Goal: Information Seeking & Learning: Understand process/instructions

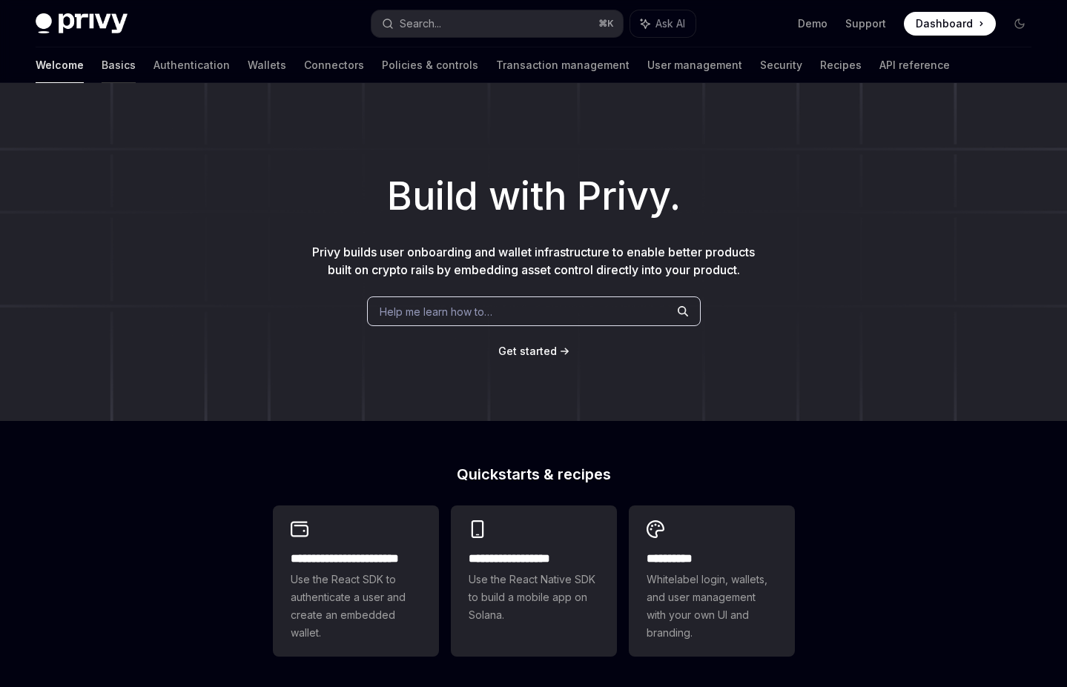
click at [102, 54] on link "Basics" at bounding box center [119, 65] width 34 height 36
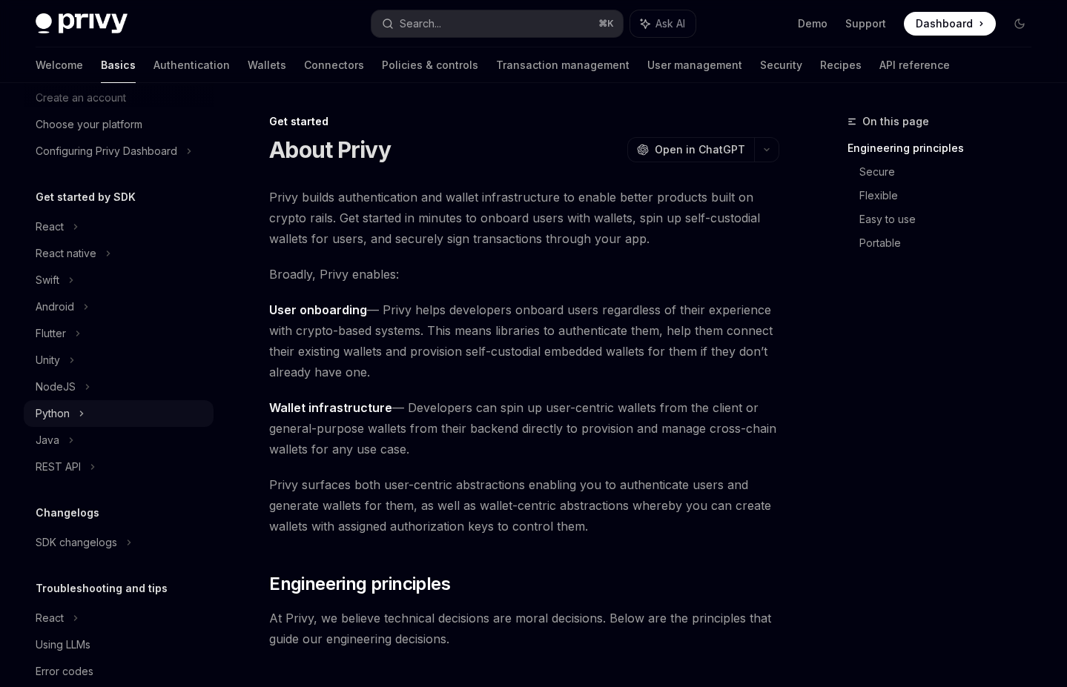
scroll to position [102, 0]
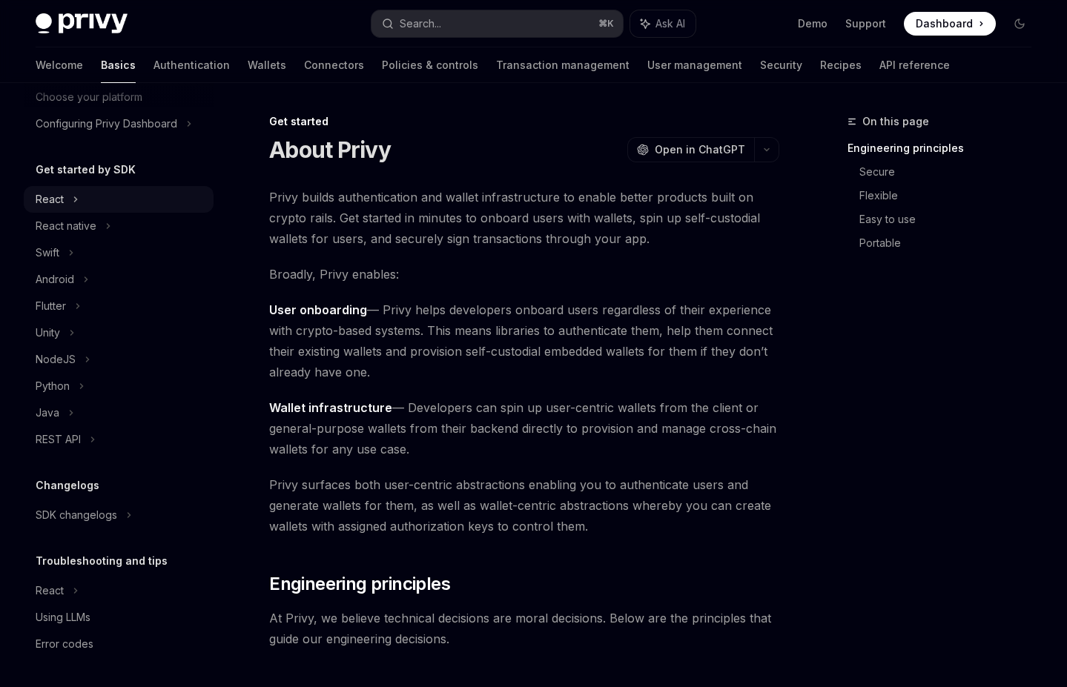
click at [85, 198] on div "React" at bounding box center [119, 199] width 190 height 27
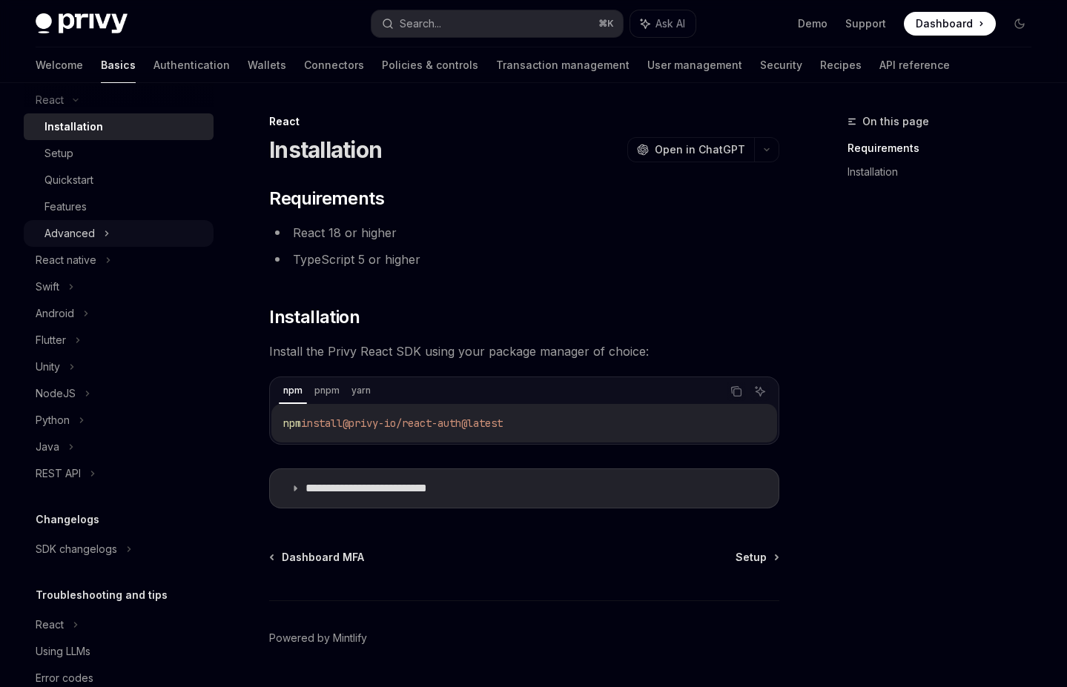
scroll to position [208, 0]
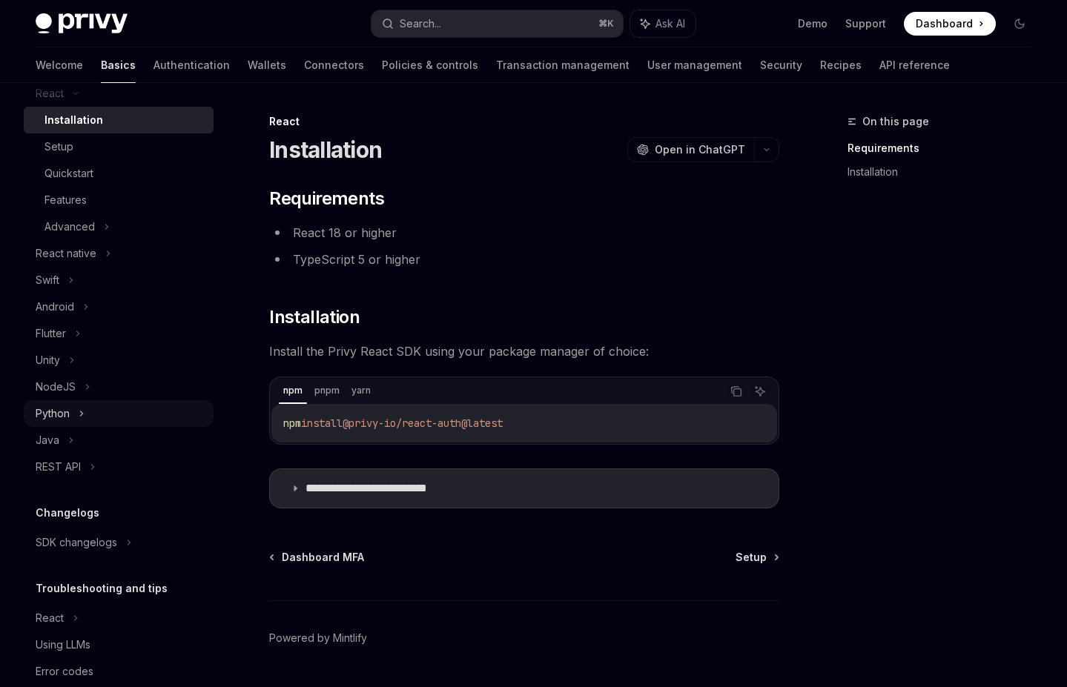
click at [66, 417] on div "Python" at bounding box center [53, 414] width 34 height 18
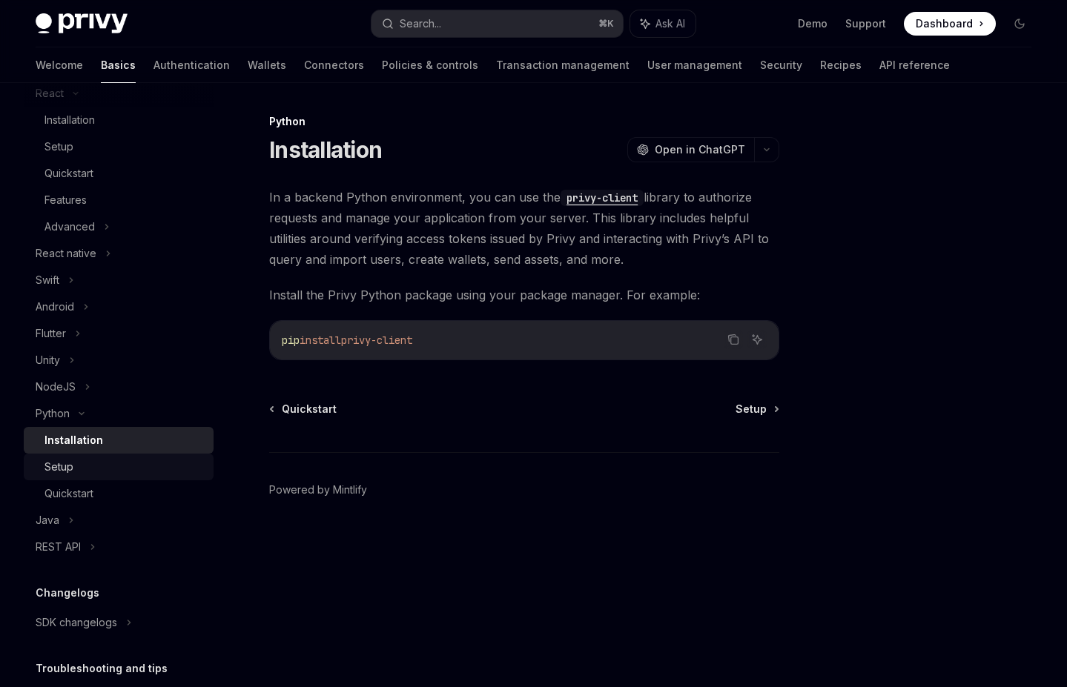
click at [131, 472] on div "Setup" at bounding box center [124, 467] width 160 height 18
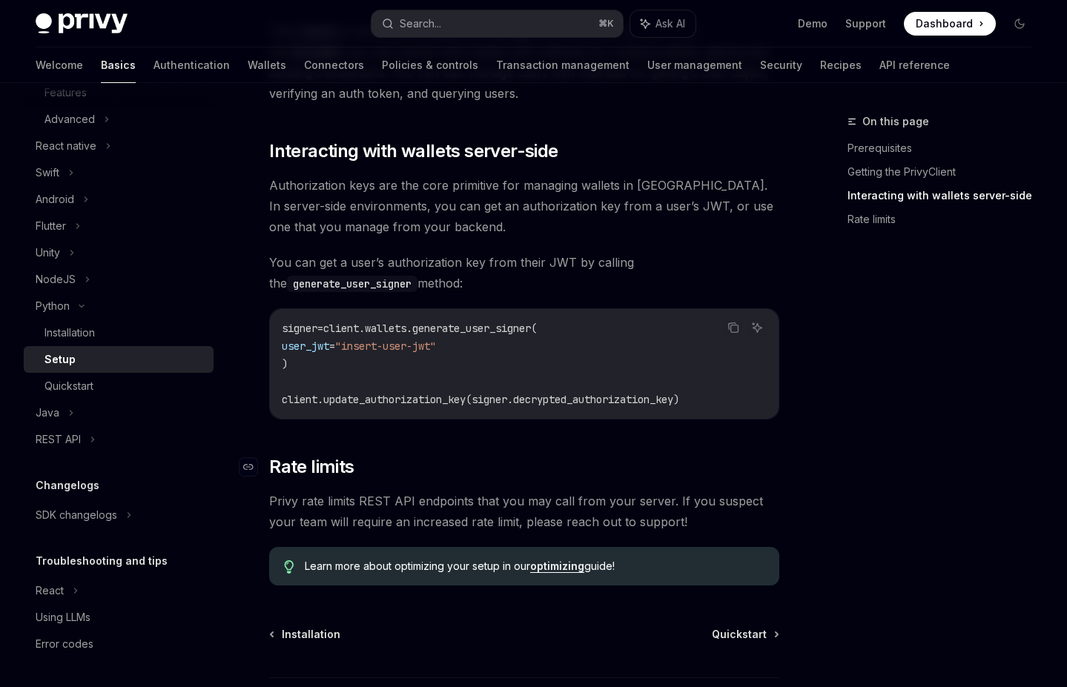
scroll to position [642, 0]
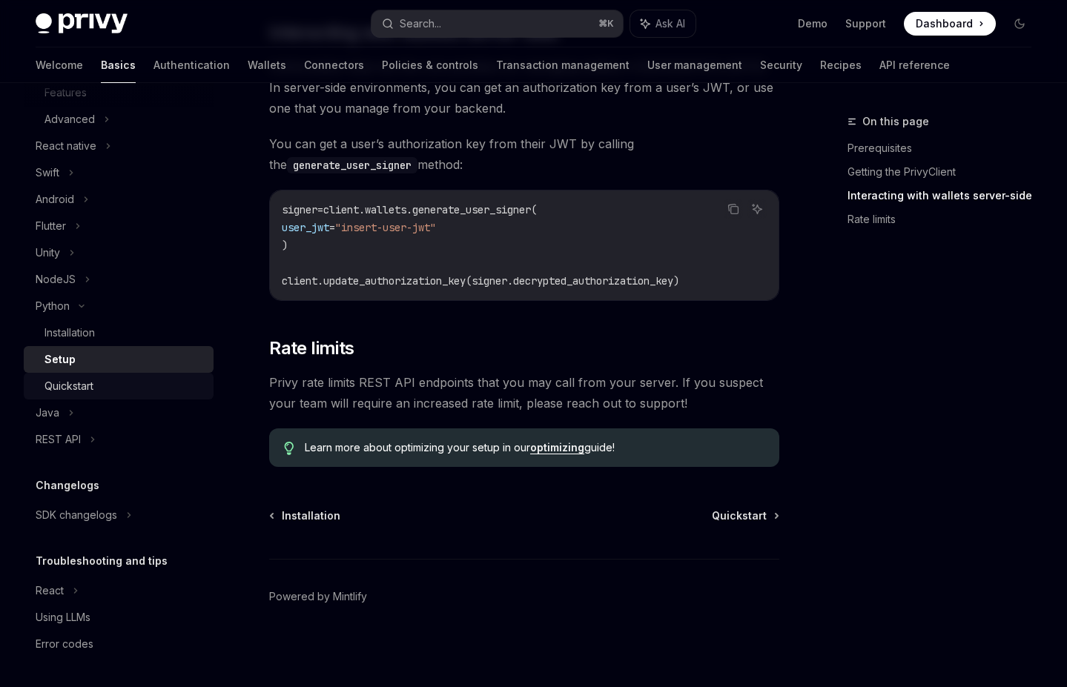
click at [149, 384] on div "Quickstart" at bounding box center [124, 386] width 160 height 18
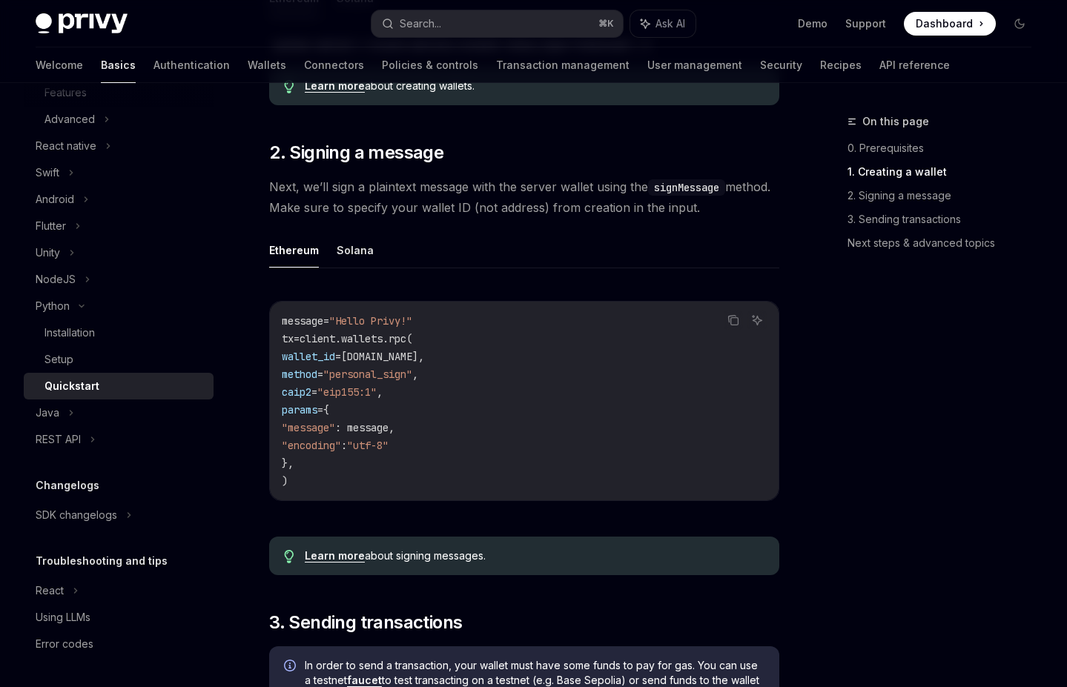
scroll to position [437, 0]
drag, startPoint x: 333, startPoint y: 211, endPoint x: 642, endPoint y: 211, distance: 309.2
click at [636, 211] on span "Next, we’ll sign a plaintext message with the server wallet using the signMessa…" at bounding box center [524, 198] width 510 height 42
click at [642, 211] on span "Next, we’ll sign a plaintext message with the server wallet using the signMessa…" at bounding box center [524, 198] width 510 height 42
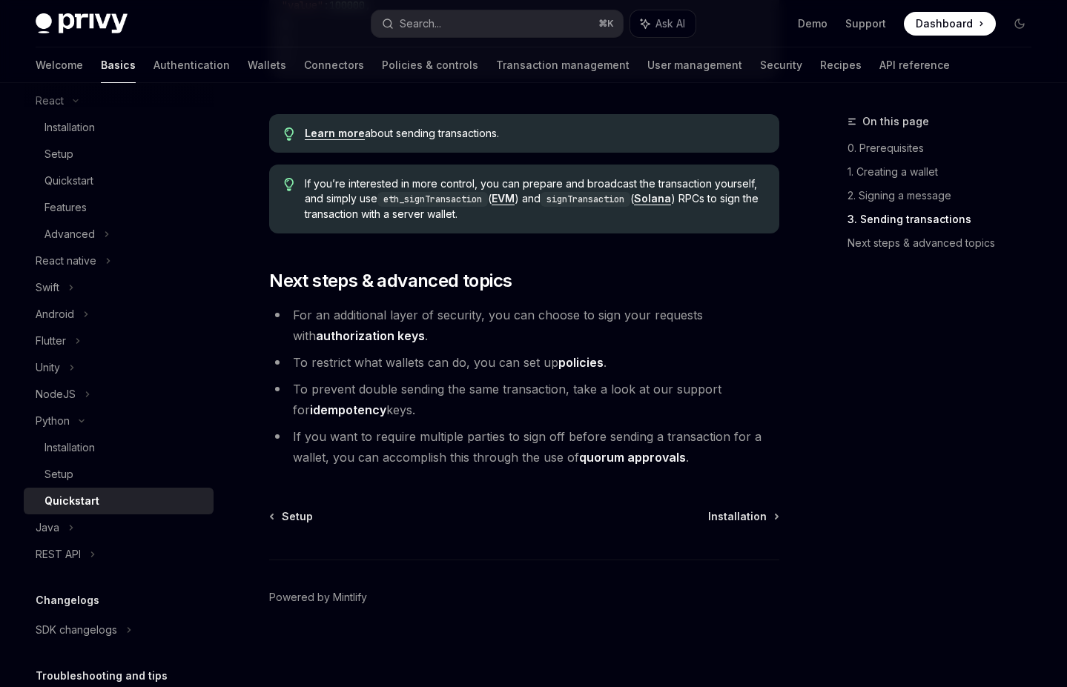
scroll to position [315, 0]
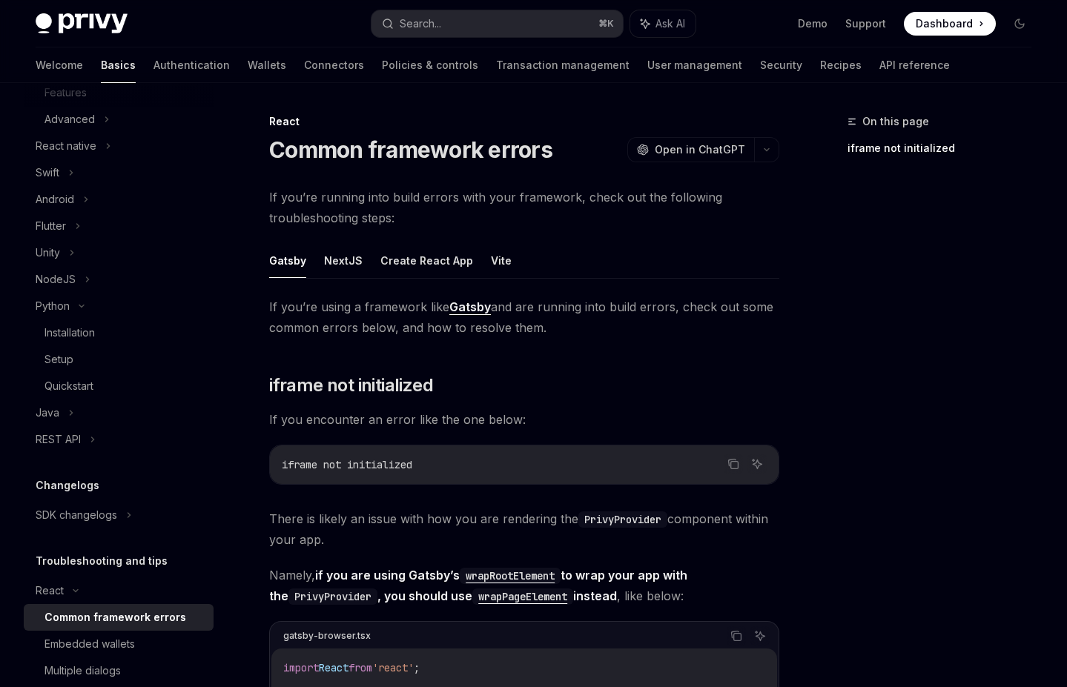
click at [513, 258] on ul "Gatsby NextJS Create React App Vite" at bounding box center [524, 261] width 510 height 36
click at [504, 258] on ul "Gatsby NextJS Create React App Vite" at bounding box center [524, 261] width 510 height 36
click at [494, 265] on button "Vite" at bounding box center [501, 260] width 21 height 35
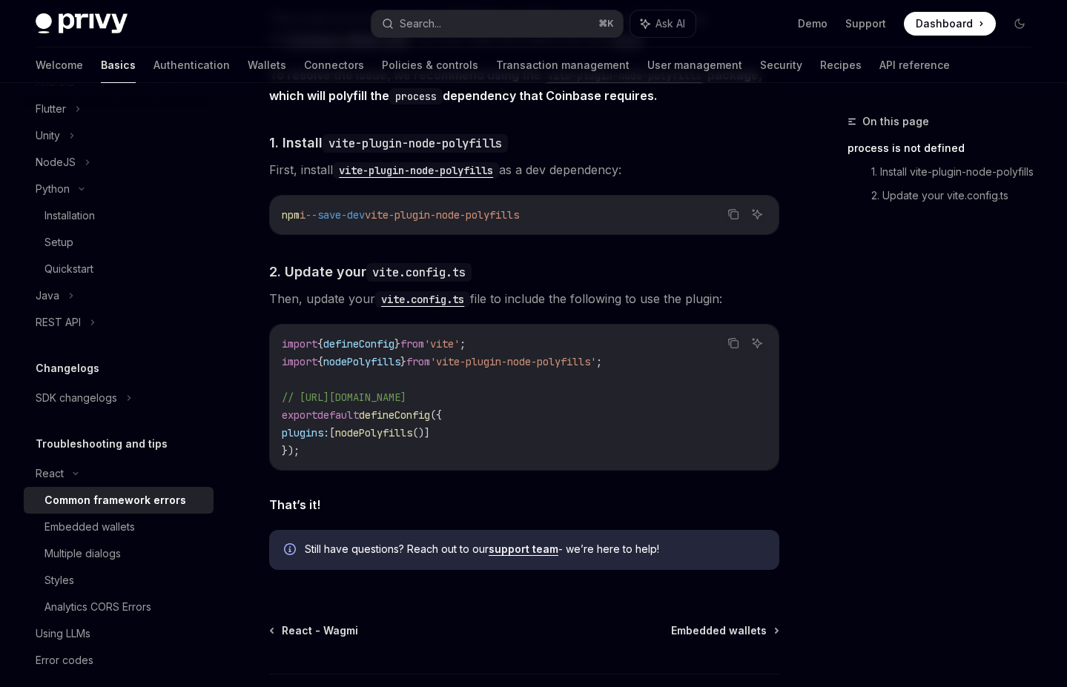
scroll to position [449, 0]
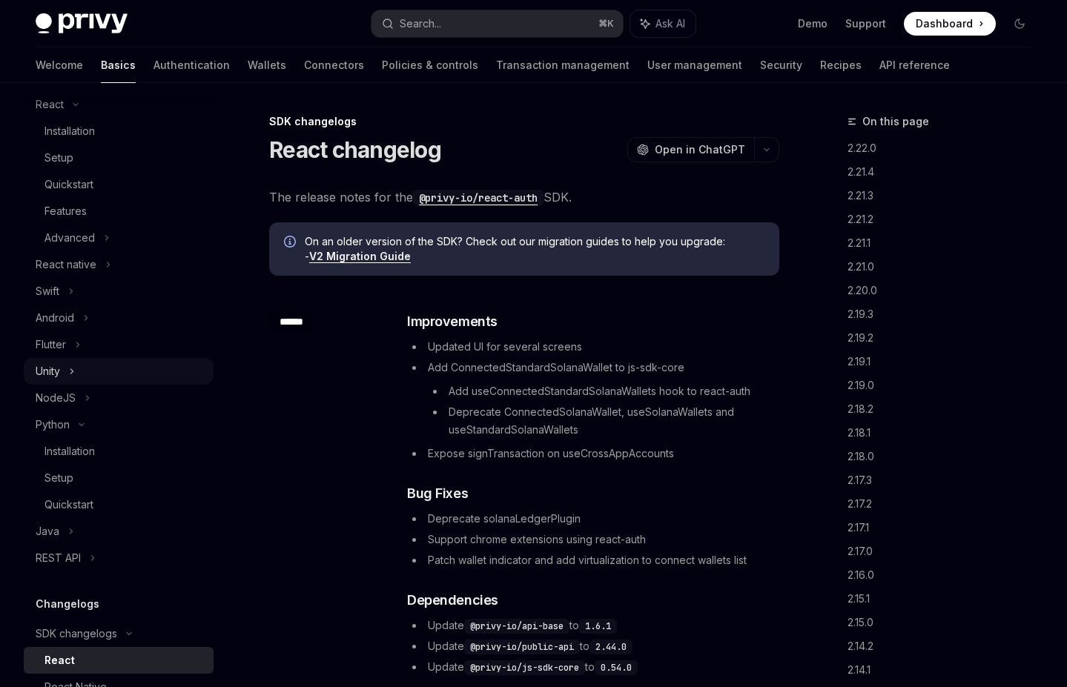
scroll to position [163, 0]
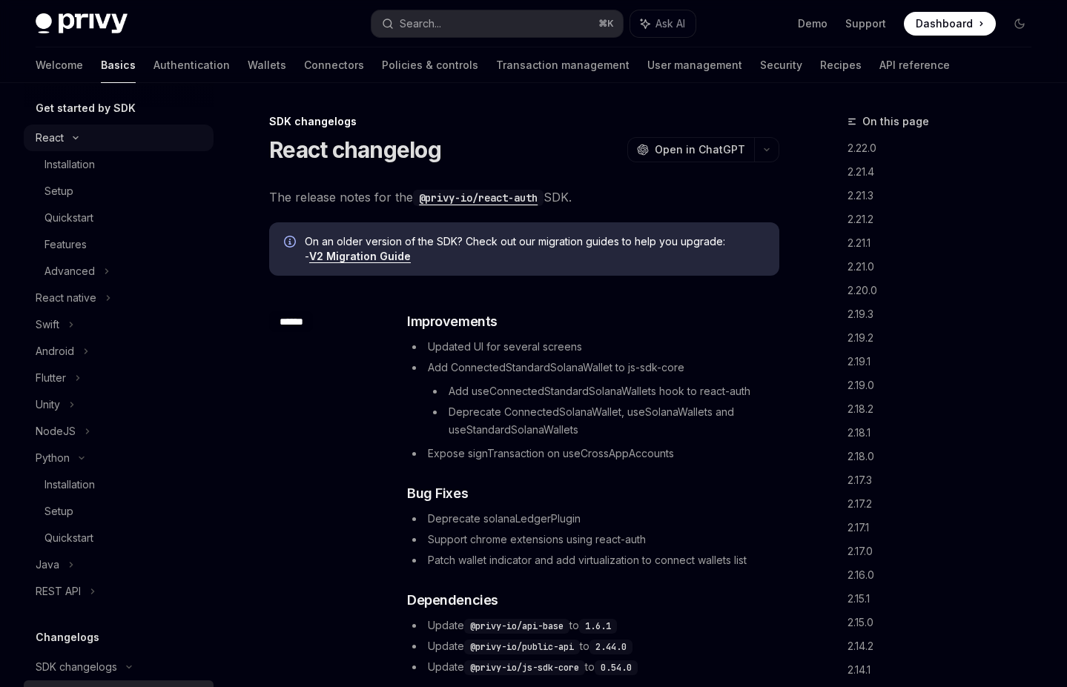
click at [60, 126] on div "React" at bounding box center [119, 138] width 190 height 27
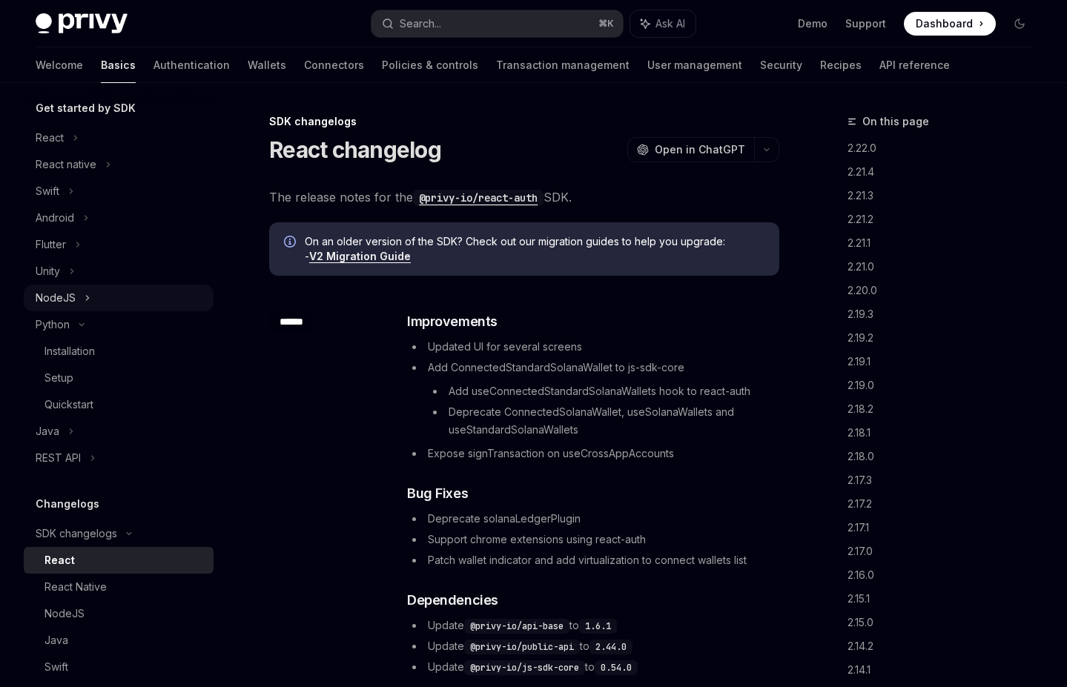
click at [73, 296] on div "NodeJS" at bounding box center [56, 298] width 40 height 18
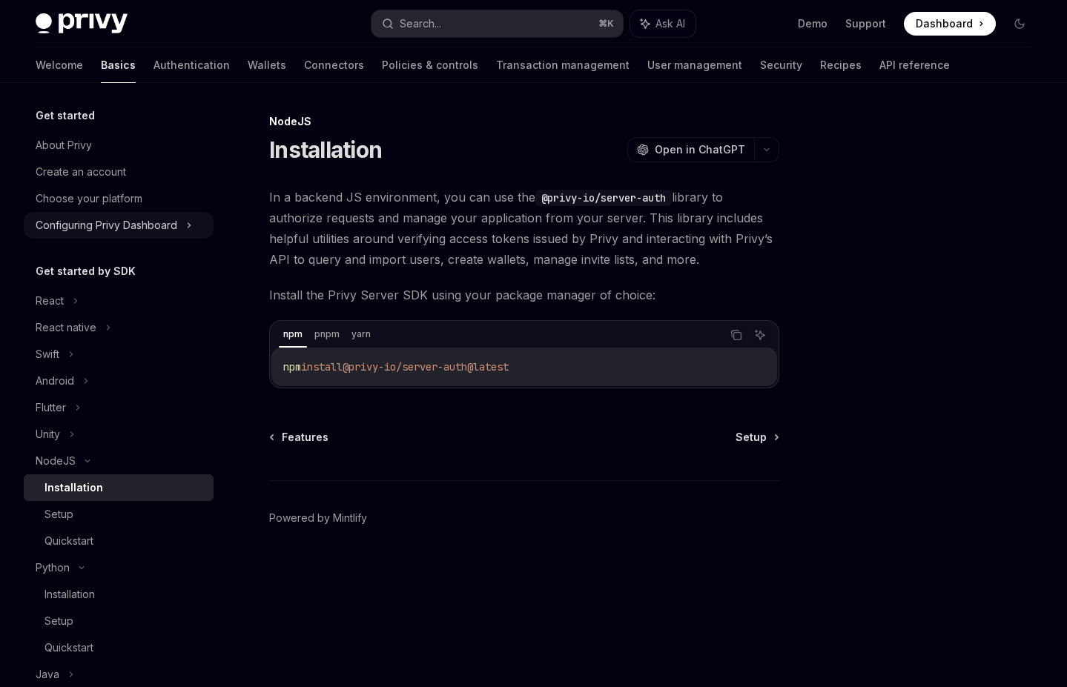
click at [112, 217] on div "Configuring Privy Dashboard" at bounding box center [107, 226] width 142 height 18
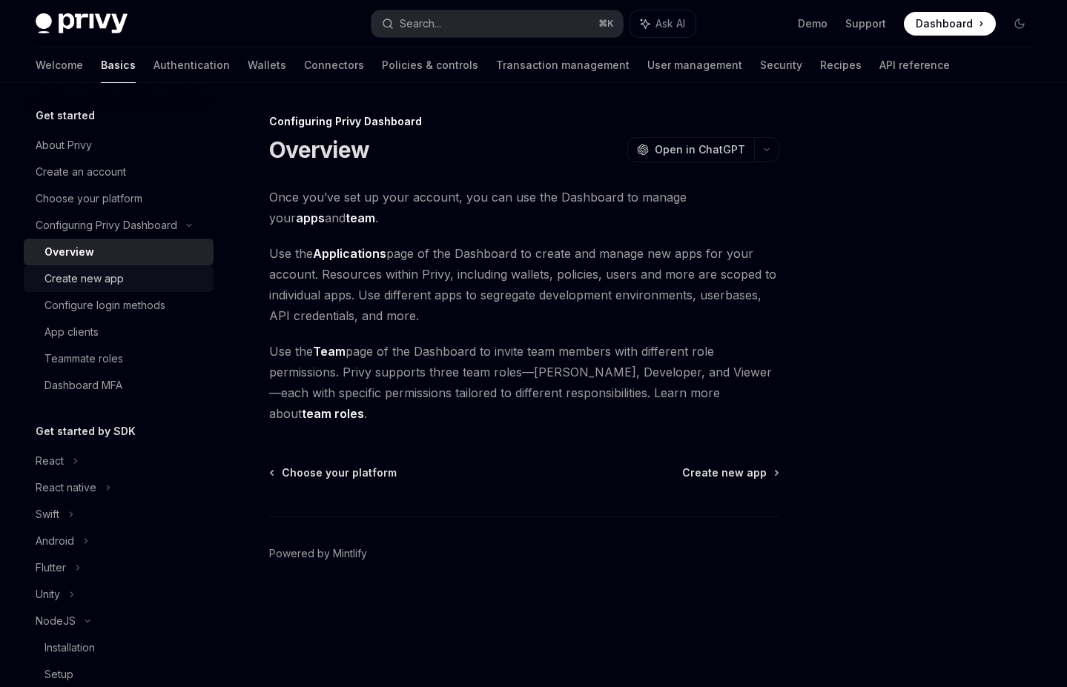
click at [151, 277] on div "Create new app" at bounding box center [124, 279] width 160 height 18
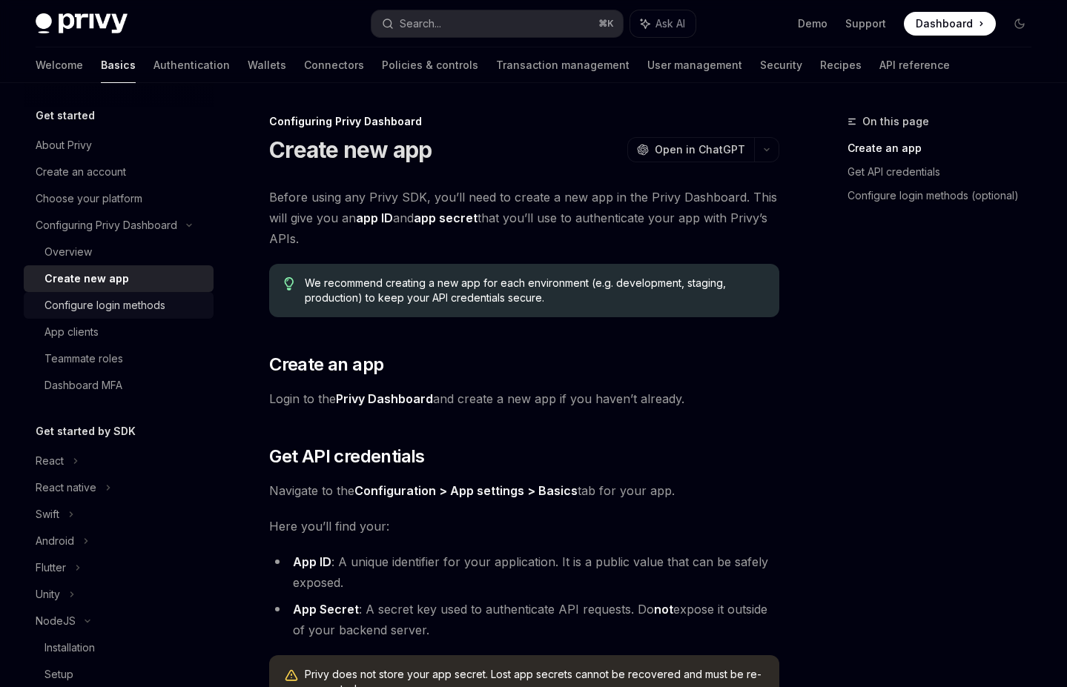
click at [148, 303] on div "Configure login methods" at bounding box center [104, 306] width 121 height 18
type textarea "*"
